Goal: Check status: Check status

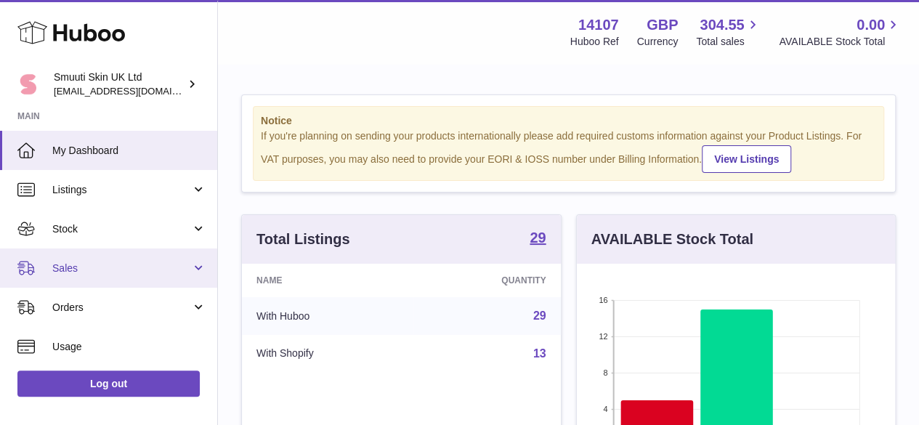
scroll to position [227, 318]
click at [78, 272] on span "Sales" at bounding box center [121, 269] width 139 height 14
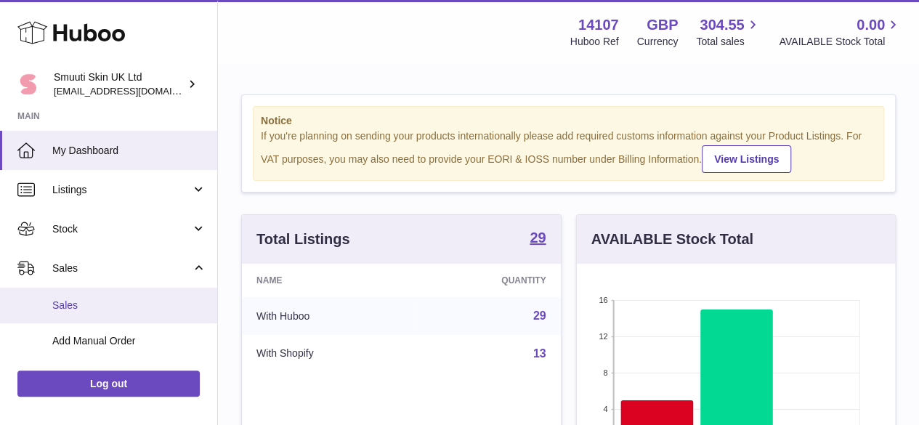
click at [84, 311] on span "Sales" at bounding box center [129, 306] width 154 height 14
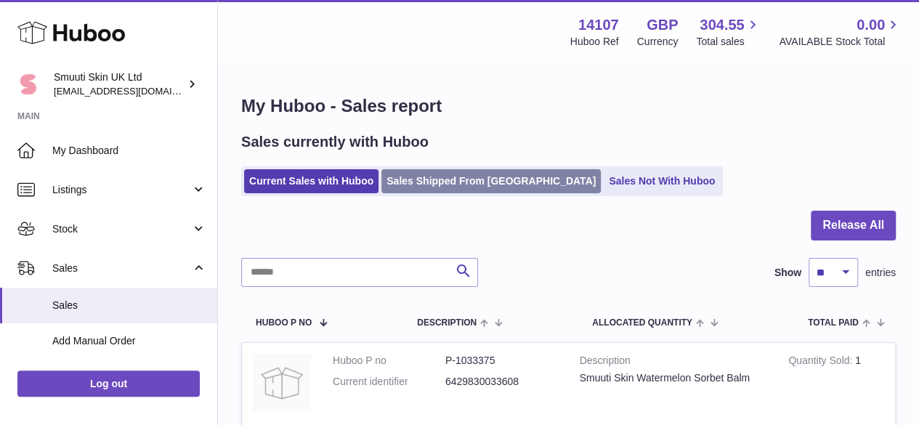
click at [482, 172] on link "Sales Shipped From [GEOGRAPHIC_DATA]" at bounding box center [490, 181] width 219 height 24
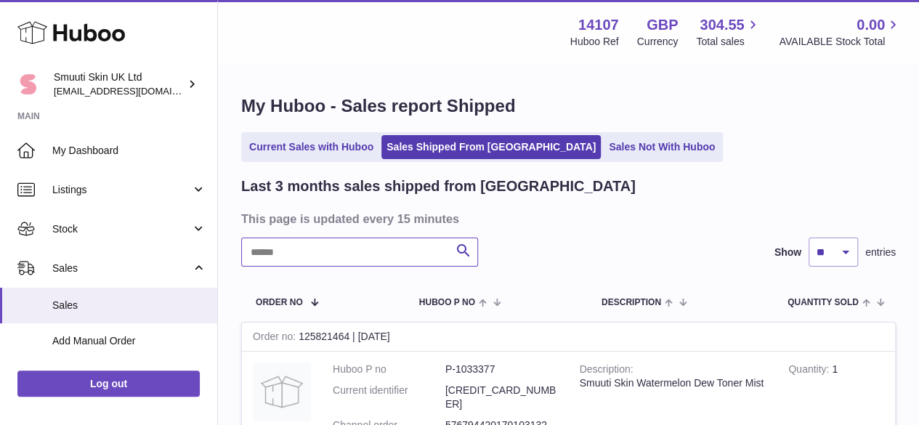
click at [285, 255] on input "text" at bounding box center [359, 252] width 237 height 29
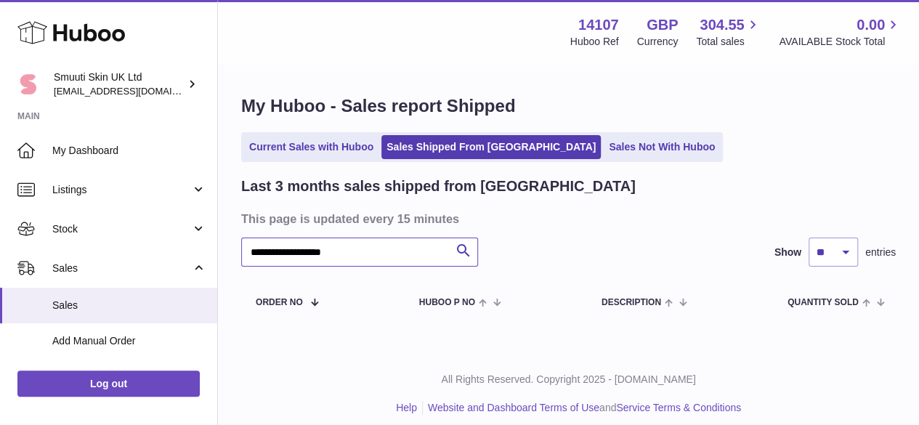
type input "**********"
drag, startPoint x: 373, startPoint y: 250, endPoint x: 225, endPoint y: 243, distance: 148.4
click at [175, 255] on div "Huboo Smuuti Skin UK Ltd internalAdmin-14107@internal.huboo.com Main My Dashboa…" at bounding box center [459, 218] width 919 height 437
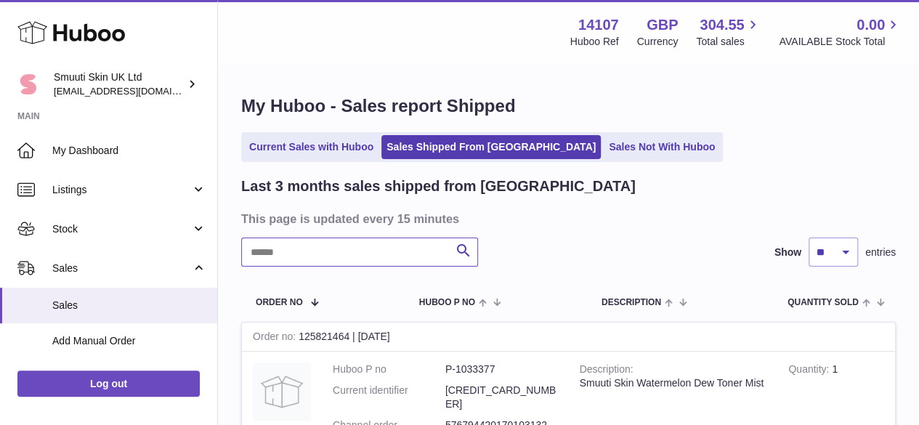
paste input "**********"
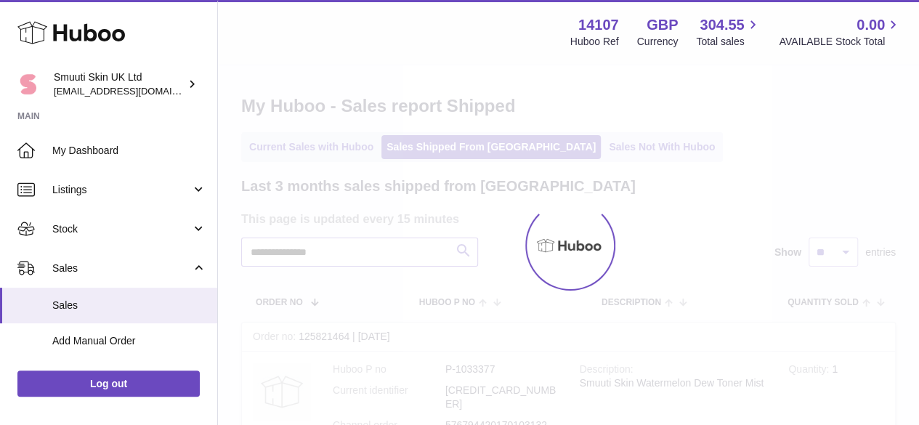
type input "**********"
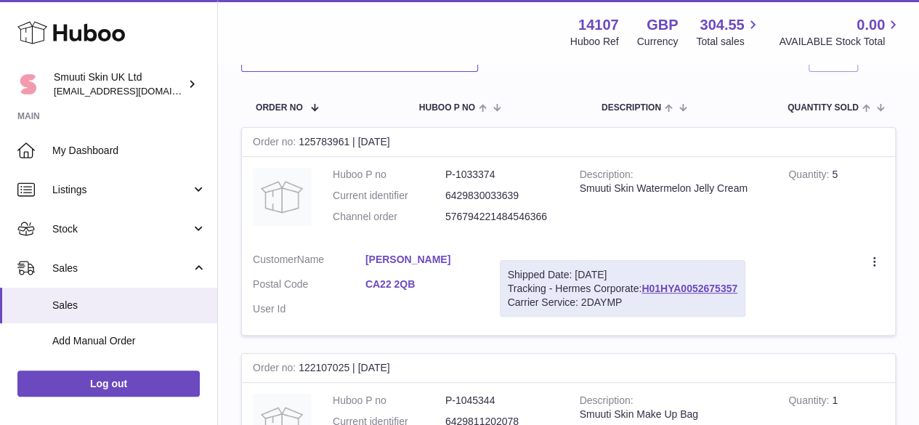
scroll to position [218, 0]
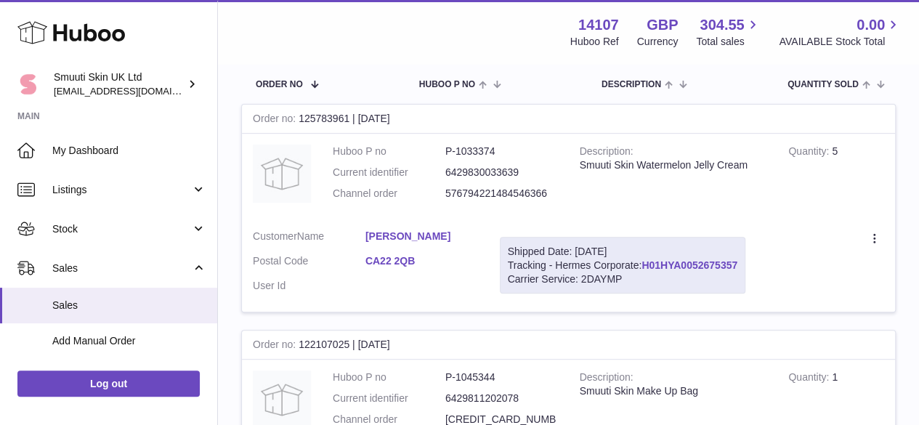
click at [725, 267] on link "H01HYA0052675357" at bounding box center [690, 265] width 96 height 12
drag, startPoint x: 763, startPoint y: 264, endPoint x: 655, endPoint y: 266, distance: 107.6
click at [655, 266] on div "Shipped Date: 2nd Oct 2025 Tracking - Hermes Corporate: H01HYA0052675357 Carrie…" at bounding box center [623, 265] width 246 height 57
copy div ": H01HYA0052675357"
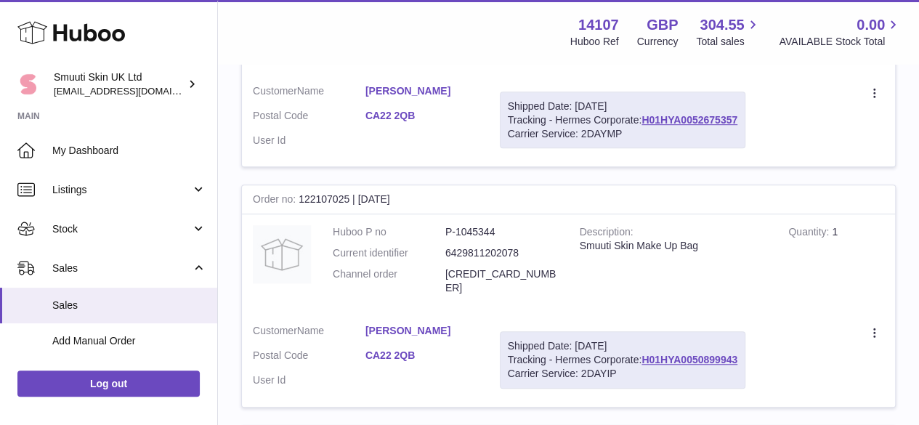
scroll to position [291, 0]
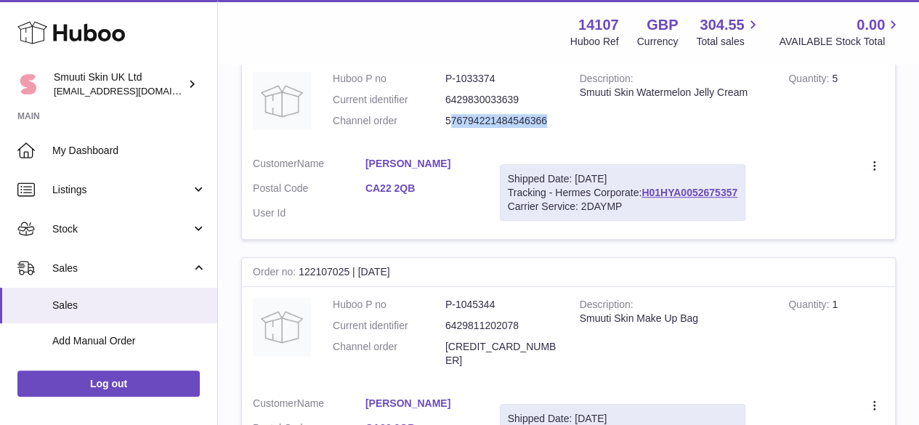
drag, startPoint x: 554, startPoint y: 116, endPoint x: 450, endPoint y: 129, distance: 104.7
click at [450, 129] on dl "Huboo P no P-1033374 Current identifier 6429830033639 Channel order 57679422148…" at bounding box center [445, 103] width 225 height 63
click at [433, 124] on dt "Channel order" at bounding box center [389, 121] width 113 height 14
drag, startPoint x: 572, startPoint y: 117, endPoint x: 434, endPoint y: 127, distance: 138.4
click at [434, 127] on tr "Order no 125783961 | 1st Oct Huboo P no P-1033374 Current identifier 6429830033…" at bounding box center [568, 135] width 655 height 209
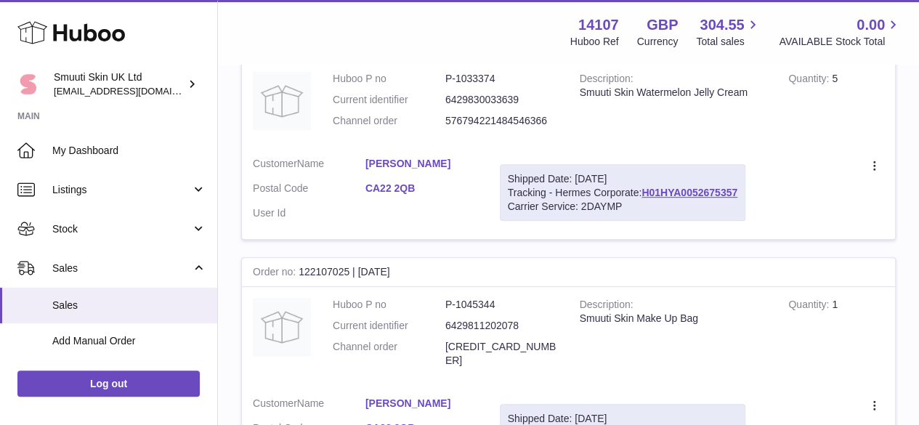
click at [449, 146] on tr "Order no 125783961 | 1st Oct Huboo P no P-1033374 Current identifier 6429830033…" at bounding box center [568, 135] width 655 height 209
click at [579, 118] on td "Description Smuuti Skin Watermelon Jelly Cream" at bounding box center [673, 103] width 209 height 85
drag, startPoint x: 572, startPoint y: 117, endPoint x: 485, endPoint y: 131, distance: 87.6
click at [485, 131] on tr "Order no 125783961 | 1st Oct Huboo P no P-1033374 Current identifier 6429830033…" at bounding box center [568, 135] width 655 height 209
click at [485, 131] on dl "Huboo P no P-1033374 Current identifier 6429830033639 Channel order 57679422148…" at bounding box center [445, 103] width 225 height 63
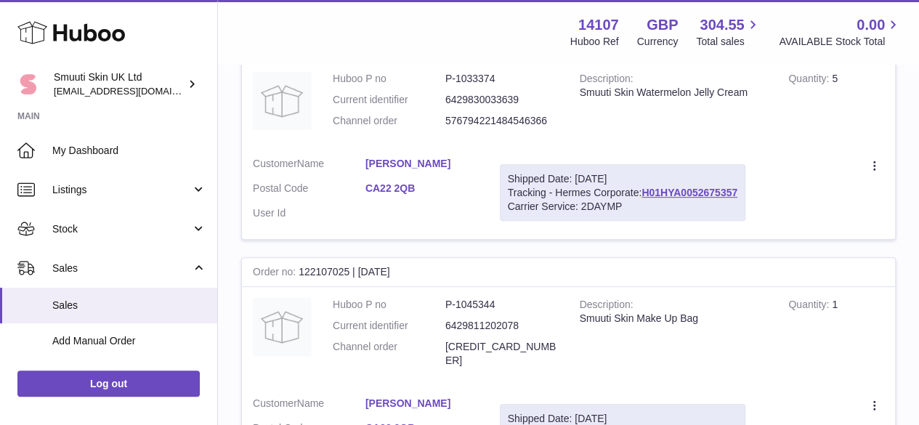
drag, startPoint x: 441, startPoint y: 120, endPoint x: 554, endPoint y: 126, distance: 112.8
click at [554, 126] on dl "Huboo P no P-1033374 Current identifier 6429830033639 Channel order 57679422148…" at bounding box center [445, 103] width 225 height 63
copy dl "576794221484546366"
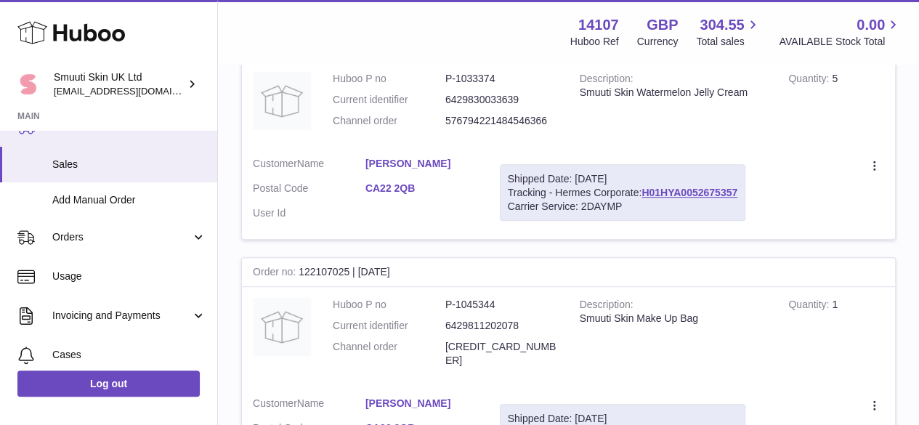
scroll to position [218, 0]
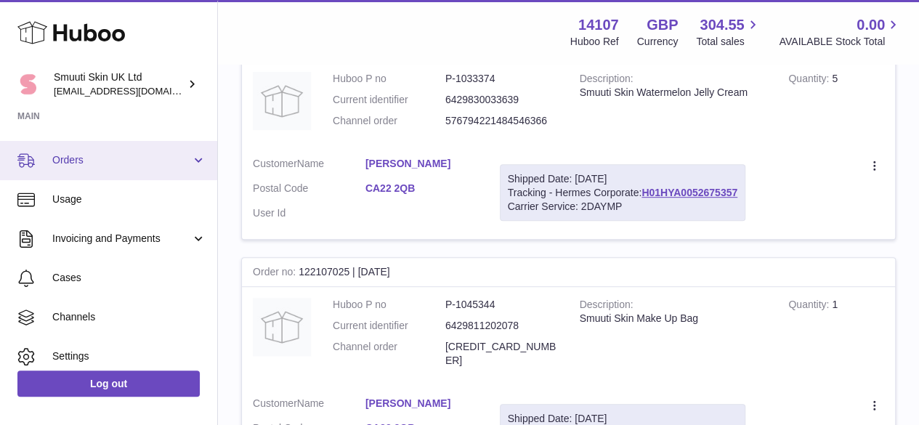
click at [90, 162] on span "Orders" at bounding box center [121, 160] width 139 height 14
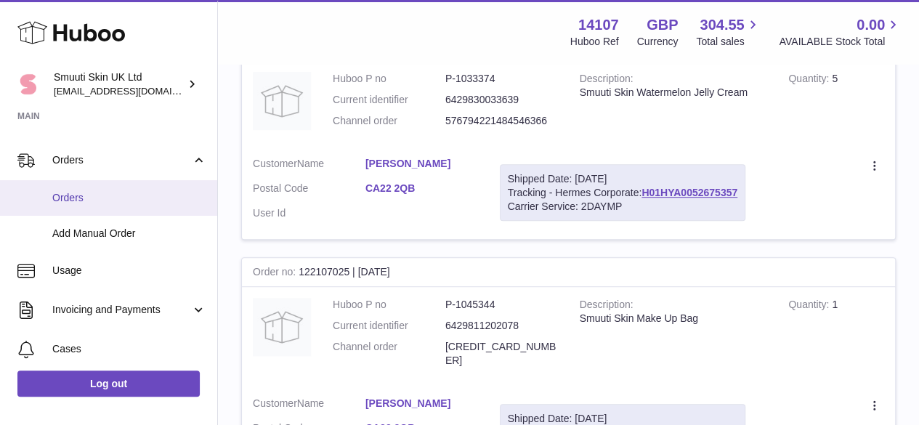
click at [77, 200] on span "Orders" at bounding box center [129, 198] width 154 height 14
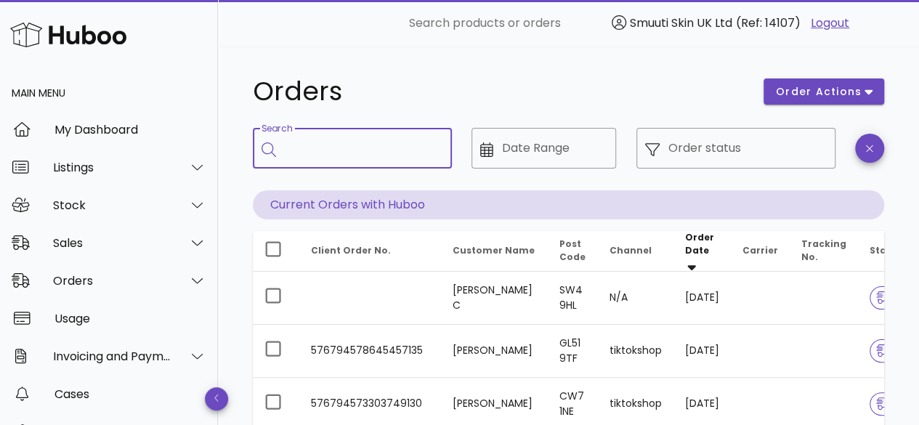
paste input "**********"
type input "**********"
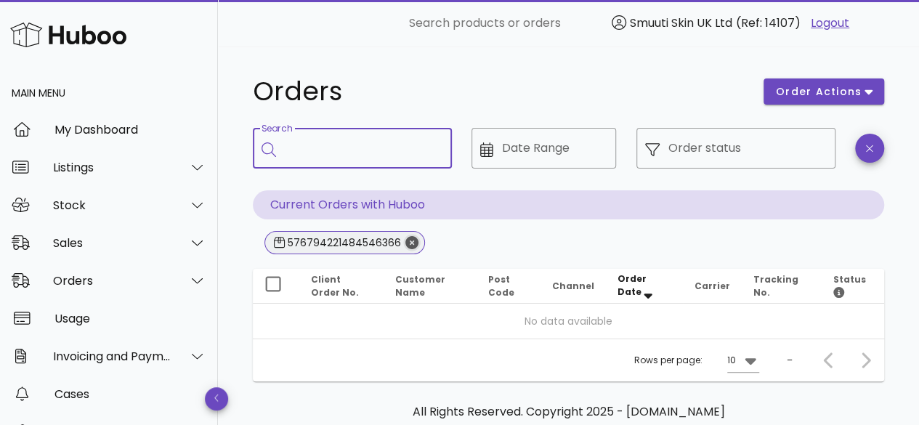
click at [409, 241] on icon "Close" at bounding box center [411, 242] width 13 height 13
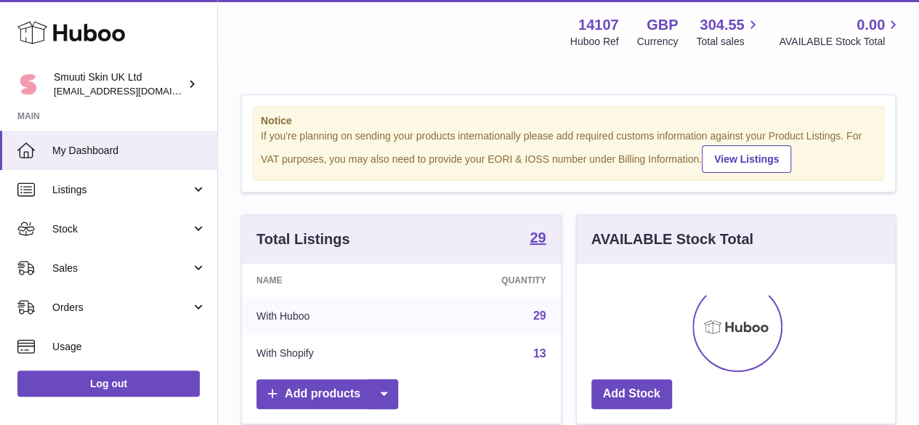
scroll to position [227, 318]
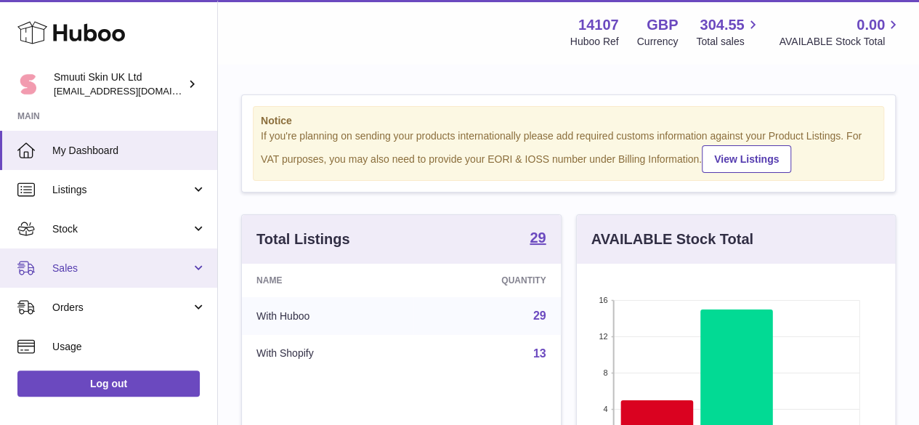
click at [66, 268] on span "Sales" at bounding box center [121, 269] width 139 height 14
click at [65, 266] on span "Sales" at bounding box center [121, 269] width 139 height 14
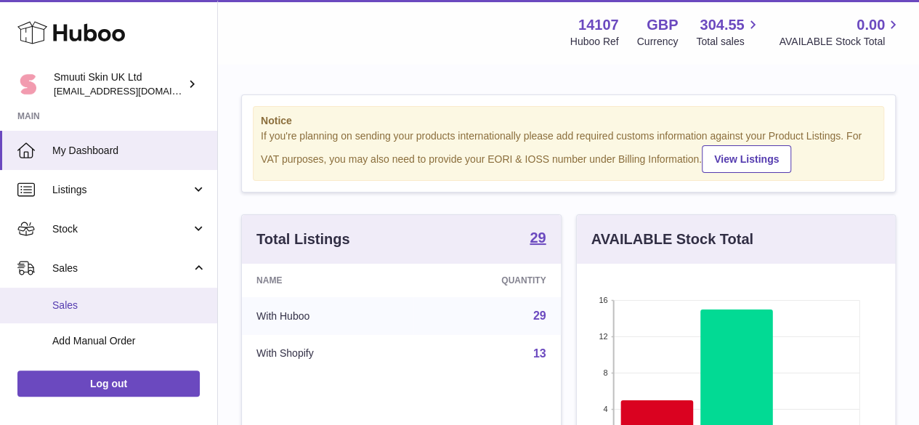
click at [79, 305] on span "Sales" at bounding box center [129, 306] width 154 height 14
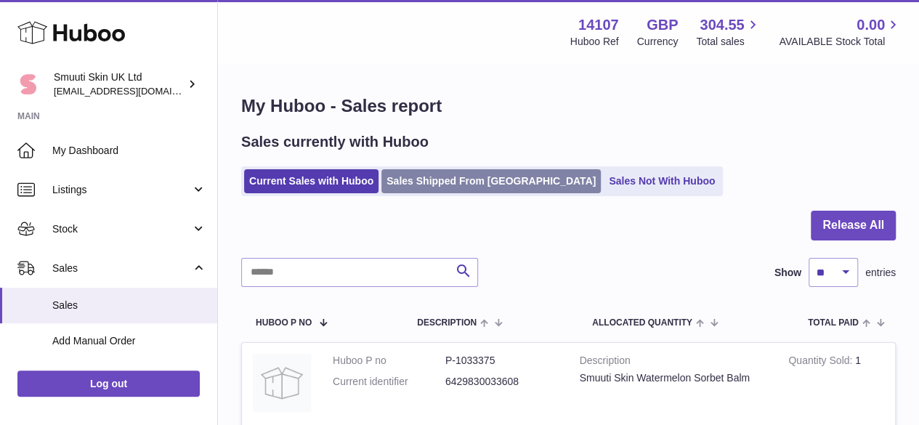
click at [432, 178] on link "Sales Shipped From [GEOGRAPHIC_DATA]" at bounding box center [490, 181] width 219 height 24
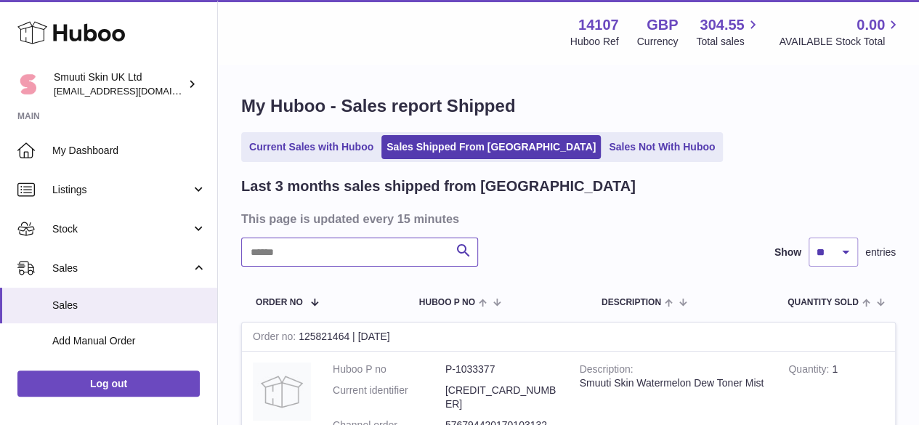
click at [307, 249] on input "text" at bounding box center [359, 252] width 237 height 29
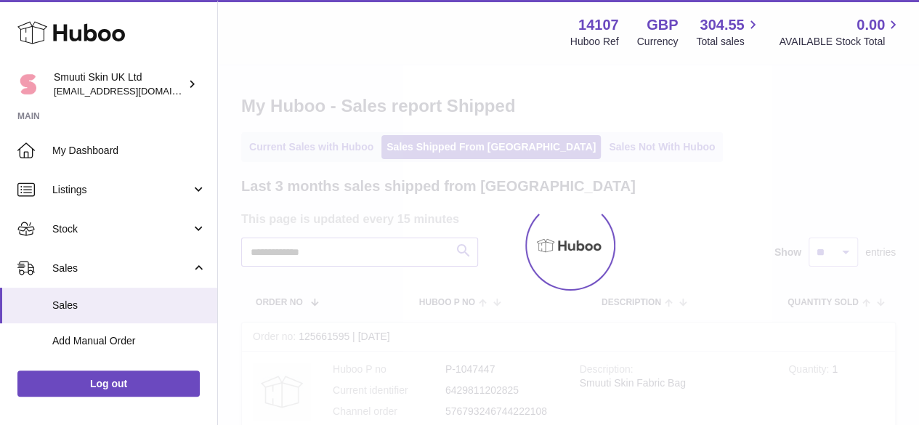
type input "**********"
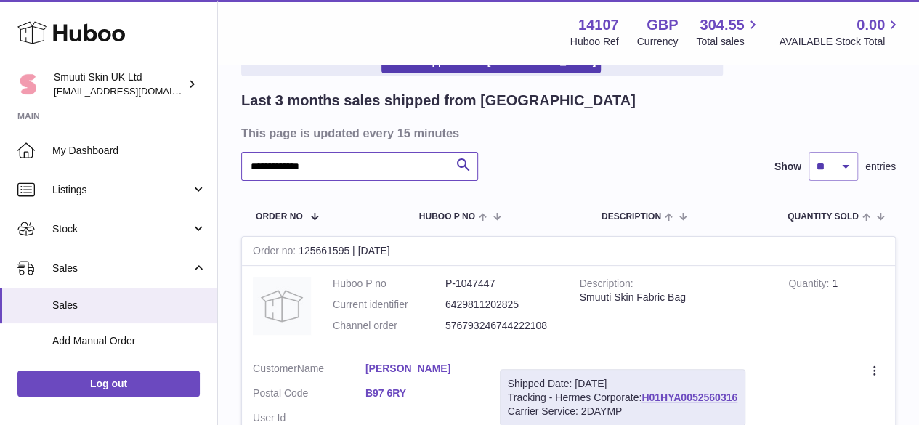
scroll to position [218, 0]
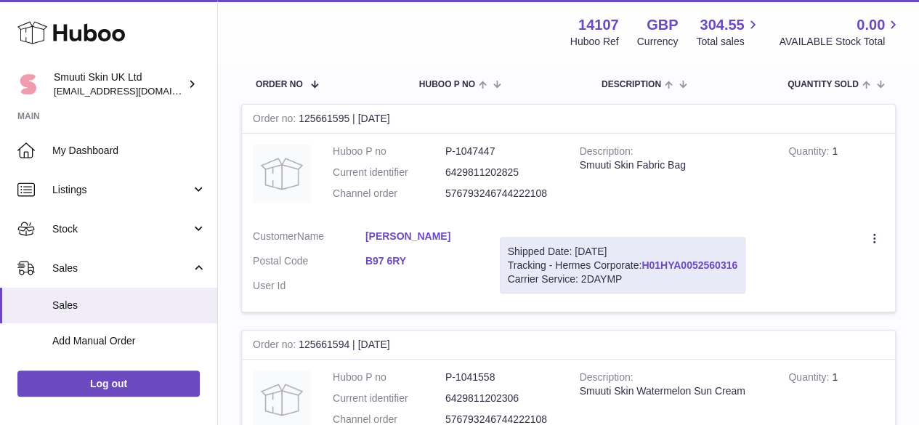
click at [719, 264] on link "H01HYA0052560316" at bounding box center [690, 265] width 96 height 12
